Goal: Use online tool/utility: Utilize a website feature to perform a specific function

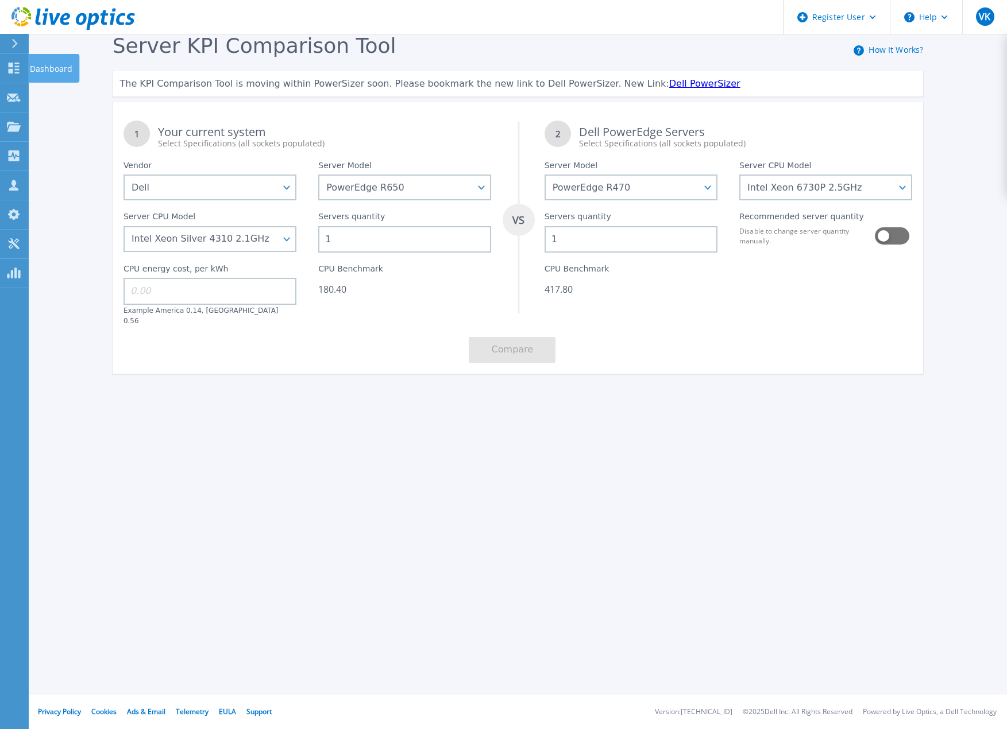
select select "Dell"
select select "PowerEdge R650"
select select "PowerEdge R470"
select select "312787"
select select "311794"
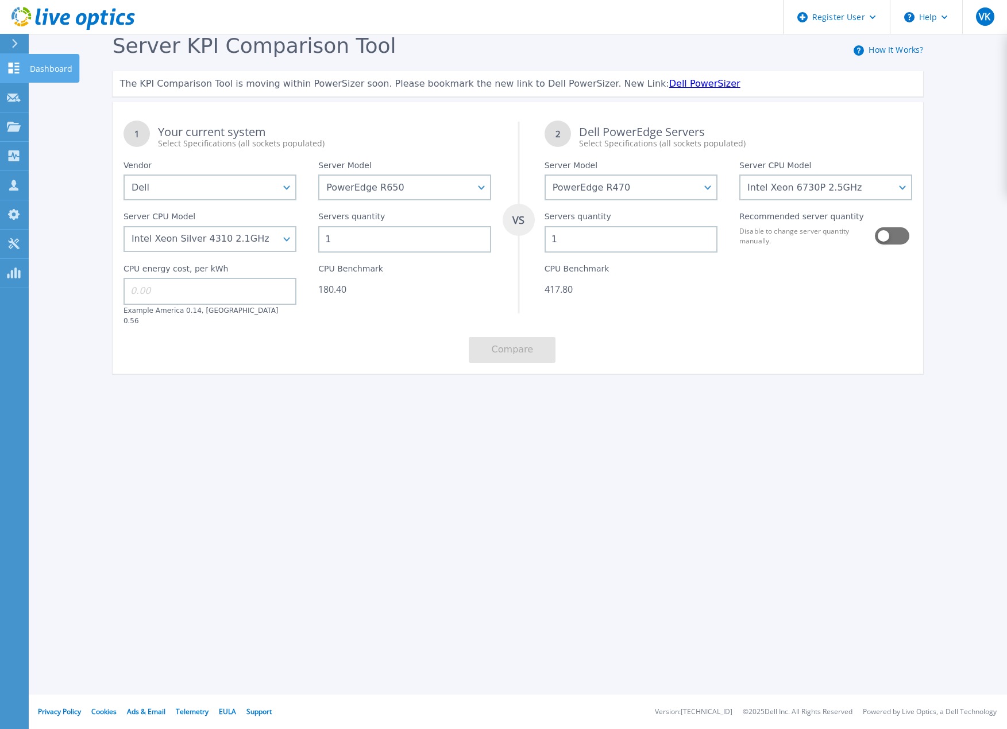
click at [18, 67] on icon at bounding box center [14, 68] width 11 height 11
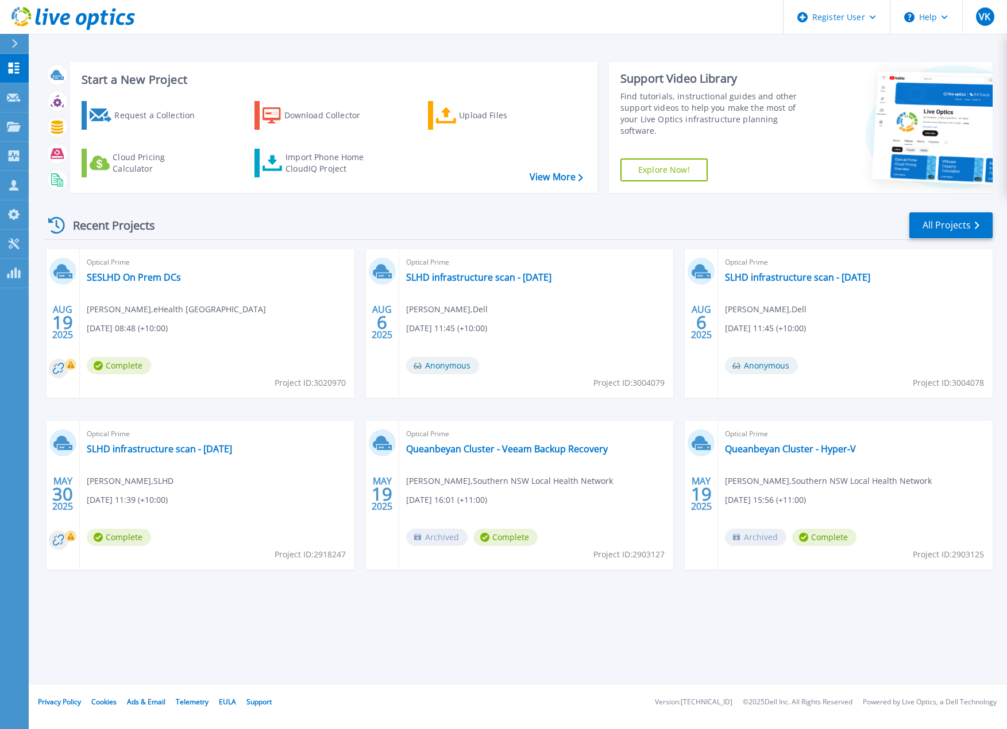
click at [644, 621] on div "Start a New Project Request a Collection Download Collector Upload Files Cloud …" at bounding box center [518, 342] width 978 height 685
click at [948, 226] on link "All Projects" at bounding box center [950, 225] width 83 height 26
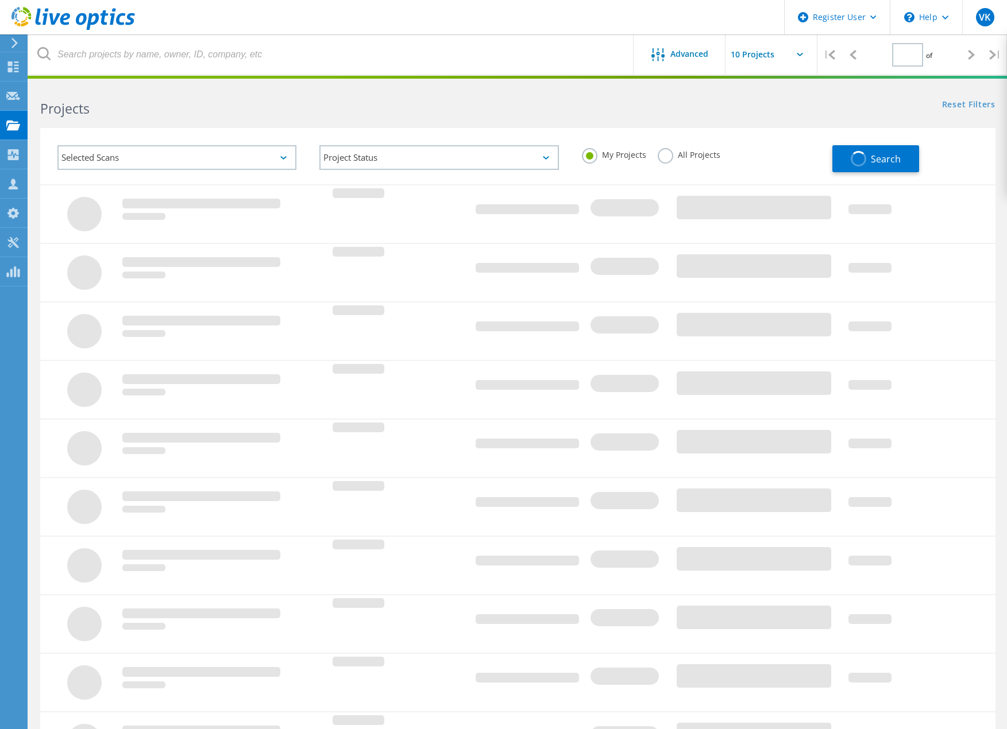
type input "1"
